Goal: Transaction & Acquisition: Purchase product/service

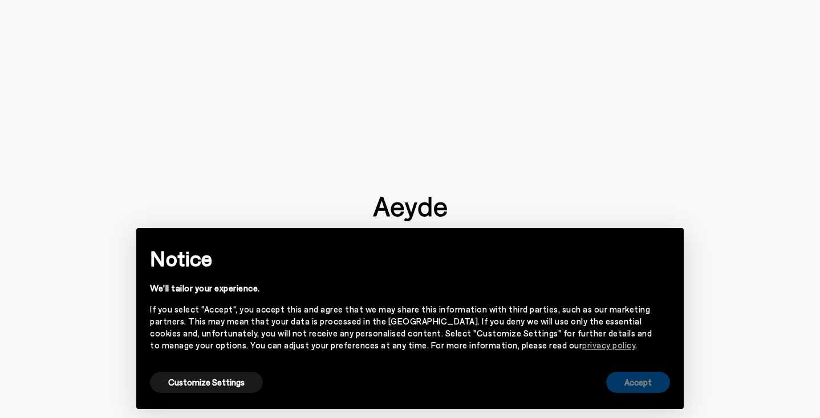
click at [647, 383] on button "Accept" at bounding box center [638, 382] width 64 height 21
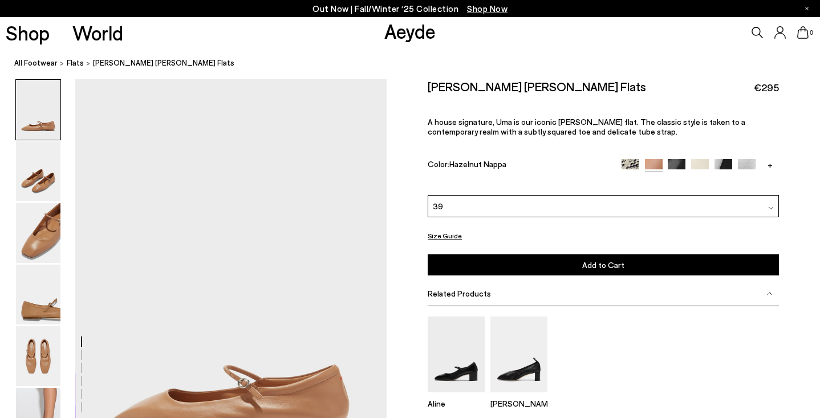
click at [532, 203] on div "39" at bounding box center [603, 206] width 351 height 22
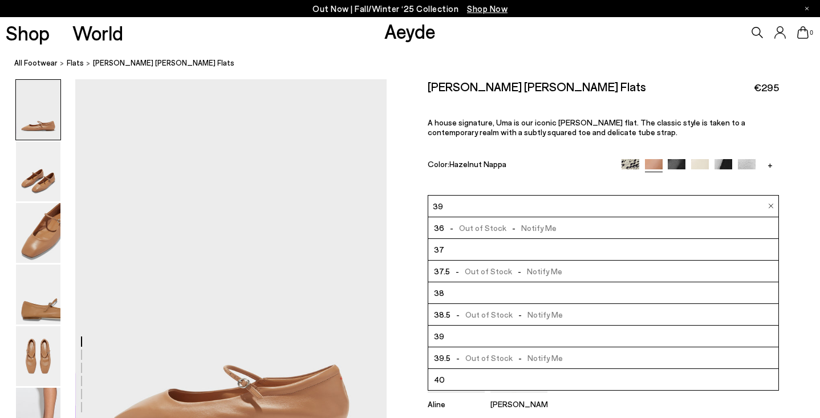
click at [487, 374] on li "40" at bounding box center [603, 380] width 350 height 22
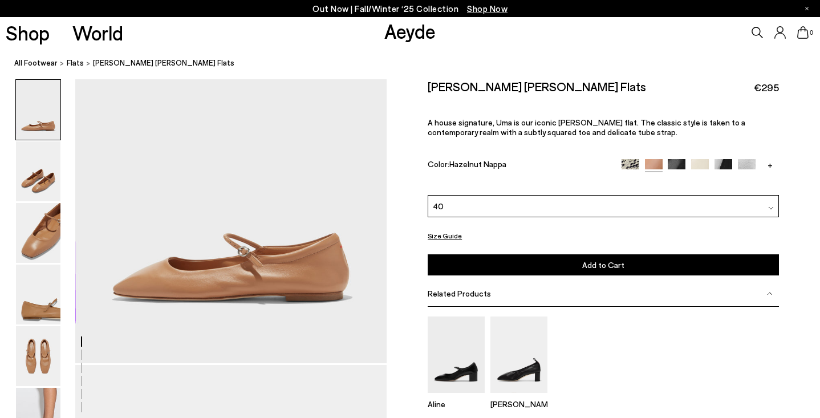
scroll to position [142, 0]
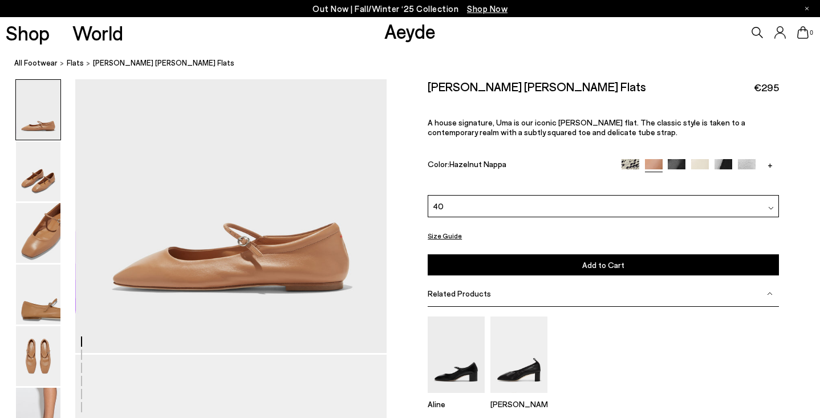
click at [609, 264] on span "Add to Cart" at bounding box center [603, 265] width 42 height 10
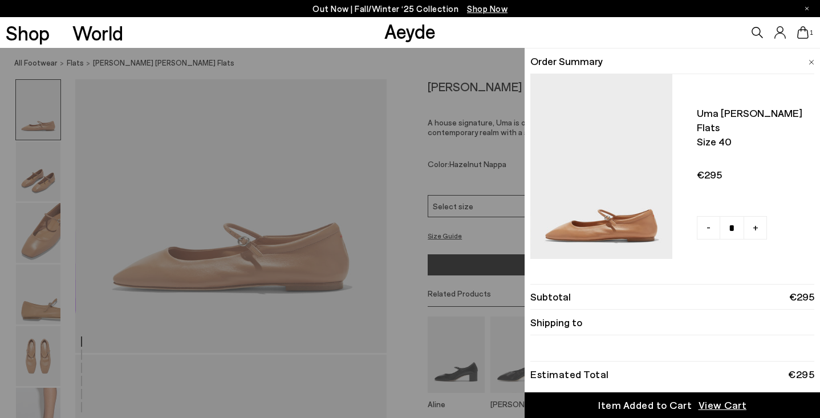
click at [403, 178] on div "Quick Add Color Size View Details Order Summary Uma [PERSON_NAME] flats Size 40" at bounding box center [410, 233] width 820 height 370
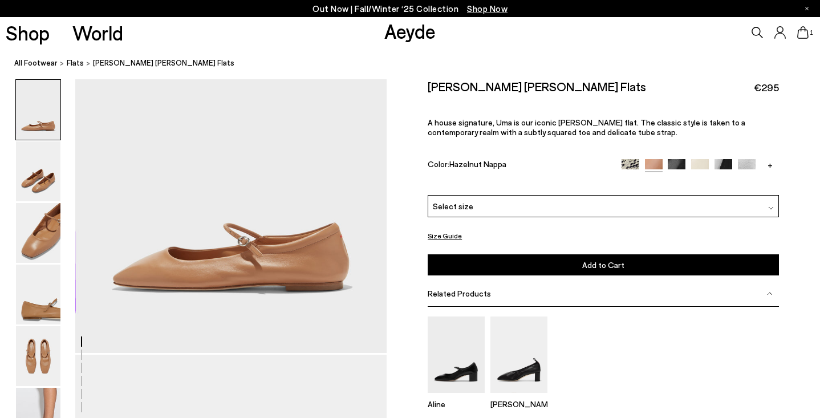
click at [629, 161] on img at bounding box center [631, 168] width 18 height 18
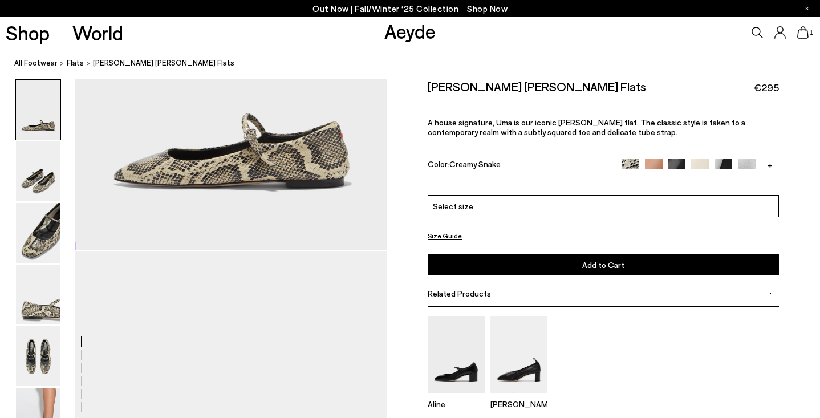
scroll to position [246, 0]
click at [674, 159] on div "Uma Mary-Janes Flats €295 A house signature, Uma is our iconic Mary-Jane flat. …" at bounding box center [603, 137] width 351 height 116
click at [674, 166] on img at bounding box center [677, 168] width 18 height 18
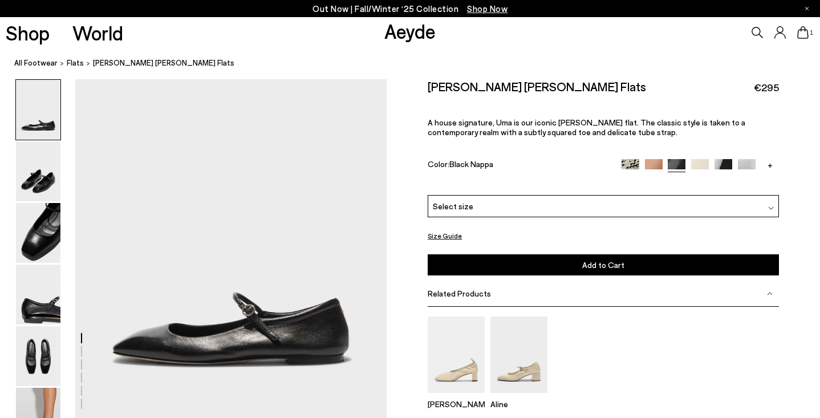
click at [728, 161] on img at bounding box center [724, 168] width 18 height 18
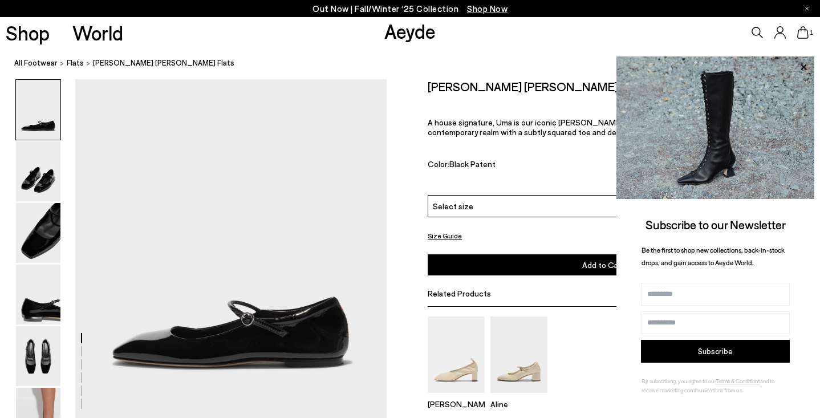
click at [547, 205] on div "Select size" at bounding box center [603, 206] width 351 height 22
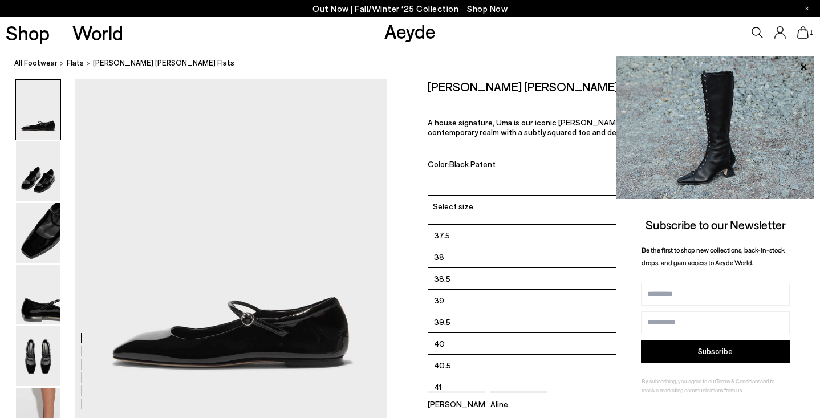
scroll to position [59, 0]
click at [488, 341] on li "40" at bounding box center [603, 343] width 350 height 22
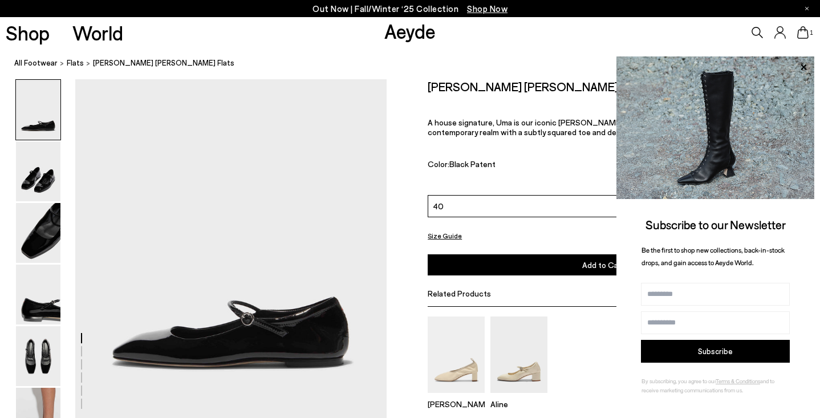
click at [551, 269] on button "Add to Cart Select a Size First" at bounding box center [603, 264] width 351 height 21
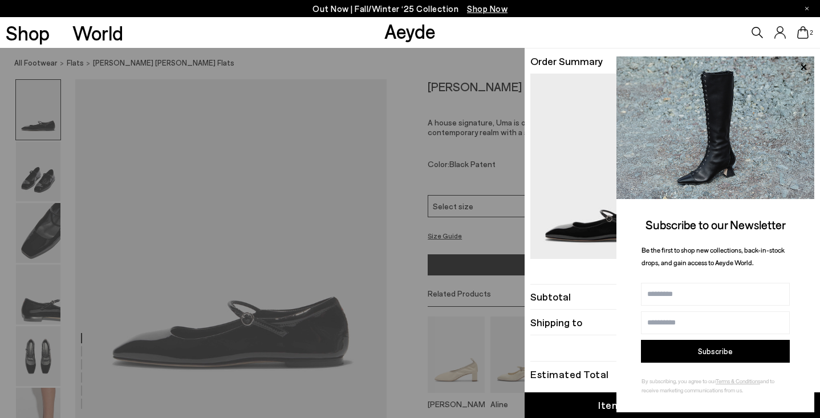
click at [399, 263] on div "Quick Add Color Size View Details Order Summary Uma [PERSON_NAME] flats Size 40" at bounding box center [410, 233] width 820 height 370
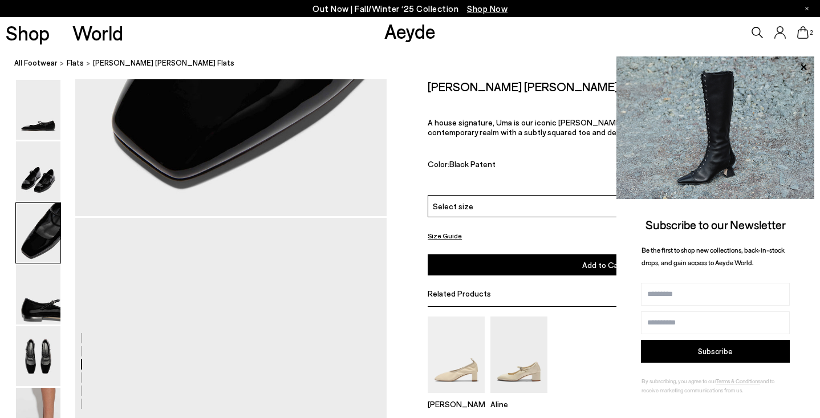
scroll to position [1171, 0]
